Goal: Task Accomplishment & Management: Manage account settings

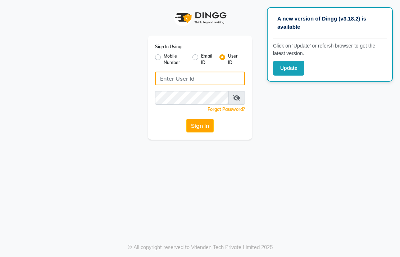
click at [191, 81] on input "Username" at bounding box center [200, 79] width 90 height 14
click at [284, 163] on div "A new version of Dingg (v3.18.2) is available Click on ‘Update’ or refersh brow…" at bounding box center [200, 128] width 400 height 257
click at [299, 99] on div "Sign In Using: Mobile Number Email ID User ID Remember me Forgot Password? Sign…" at bounding box center [199, 69] width 345 height 139
click at [298, 75] on button "Update" at bounding box center [288, 68] width 31 height 15
